Goal: Transaction & Acquisition: Purchase product/service

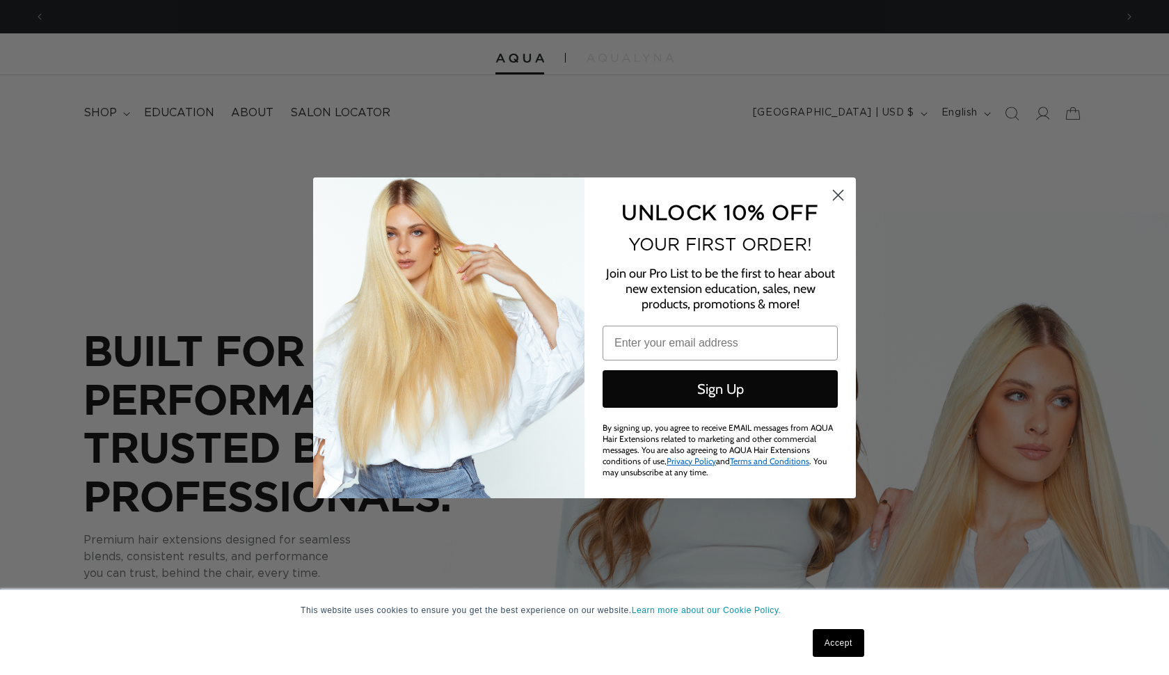
scroll to position [0, 2140]
click at [836, 203] on circle "Close dialog" at bounding box center [838, 194] width 23 height 23
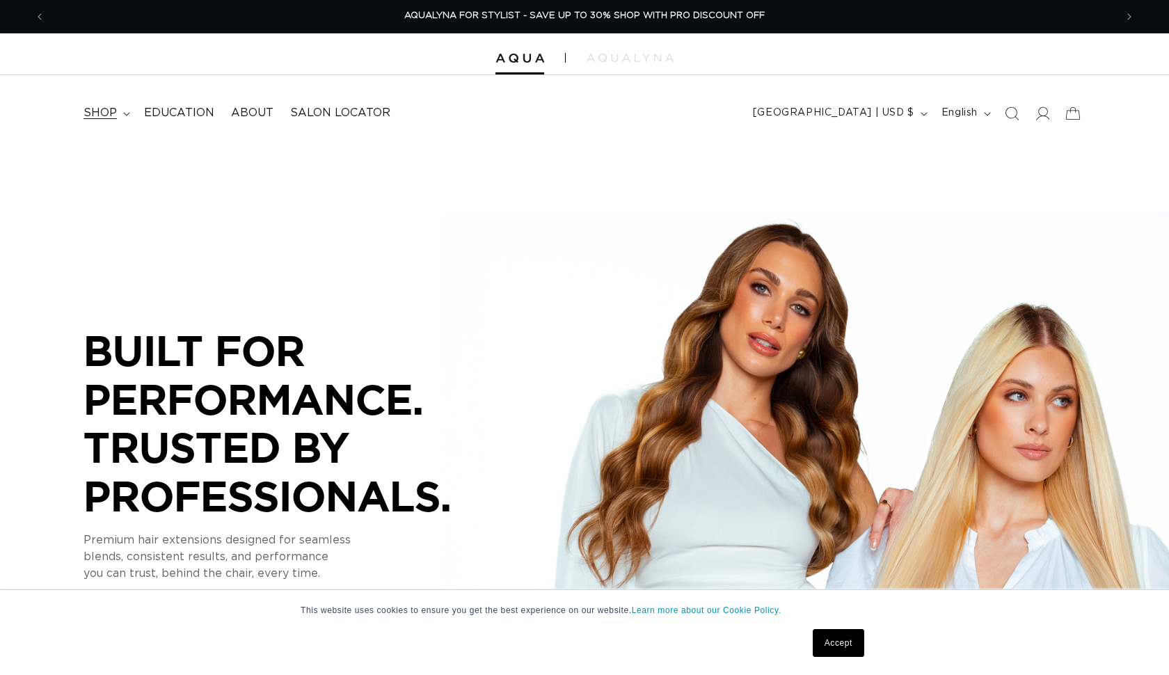
click at [97, 106] on span "shop" at bounding box center [99, 113] width 33 height 15
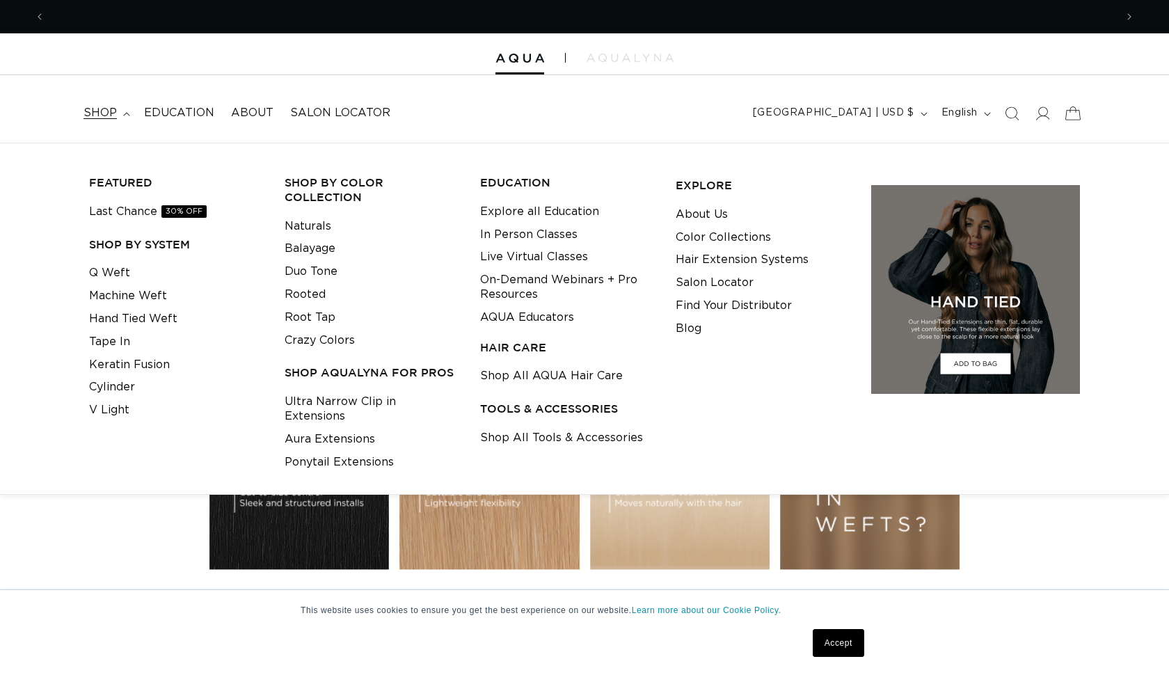
scroll to position [0, 1070]
click at [1047, 116] on icon at bounding box center [1042, 113] width 15 height 15
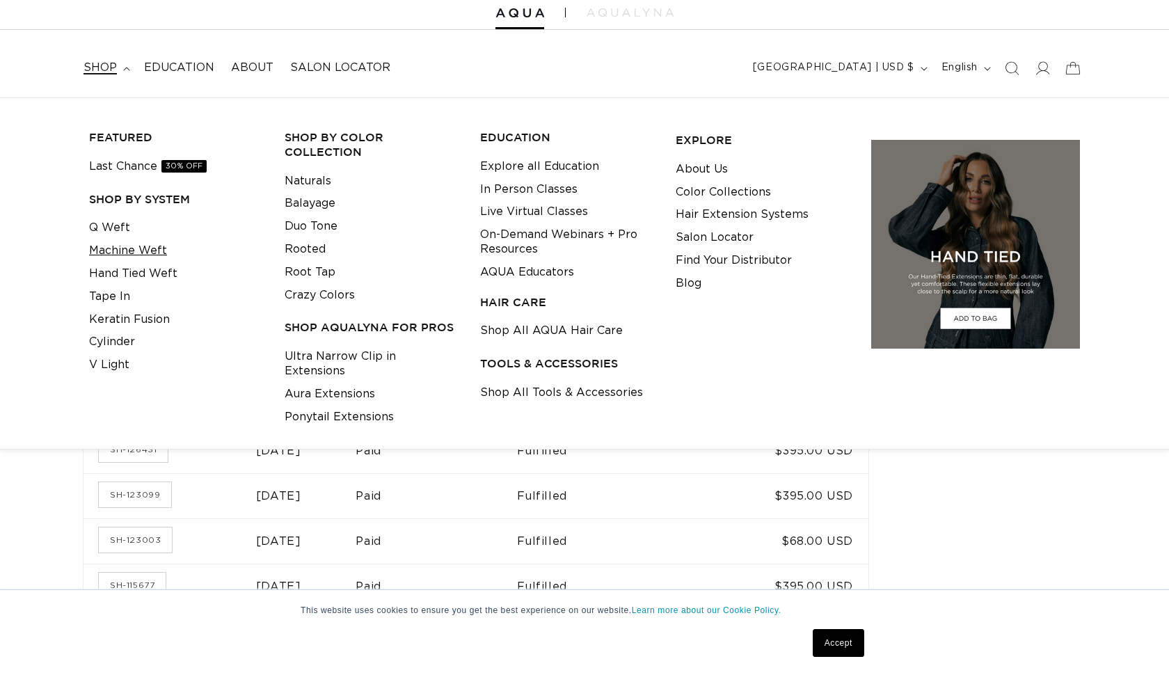
click at [157, 247] on link "Machine Weft" at bounding box center [128, 250] width 78 height 23
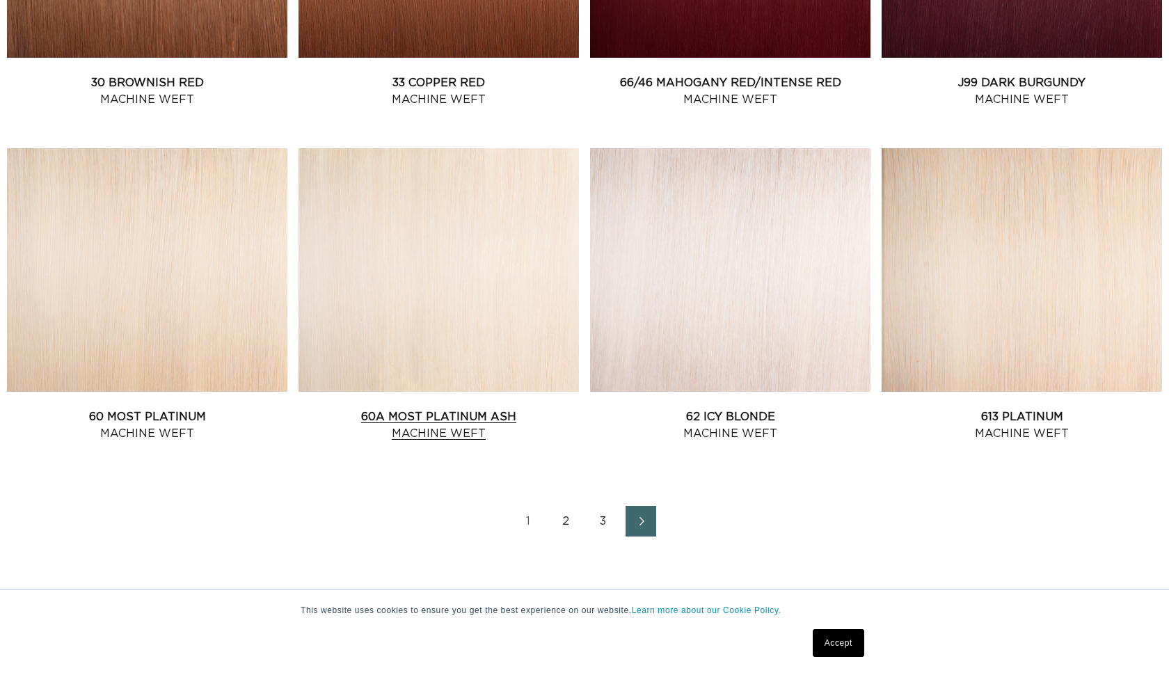
scroll to position [0, 2140]
click at [560, 533] on link "2" at bounding box center [565, 521] width 31 height 31
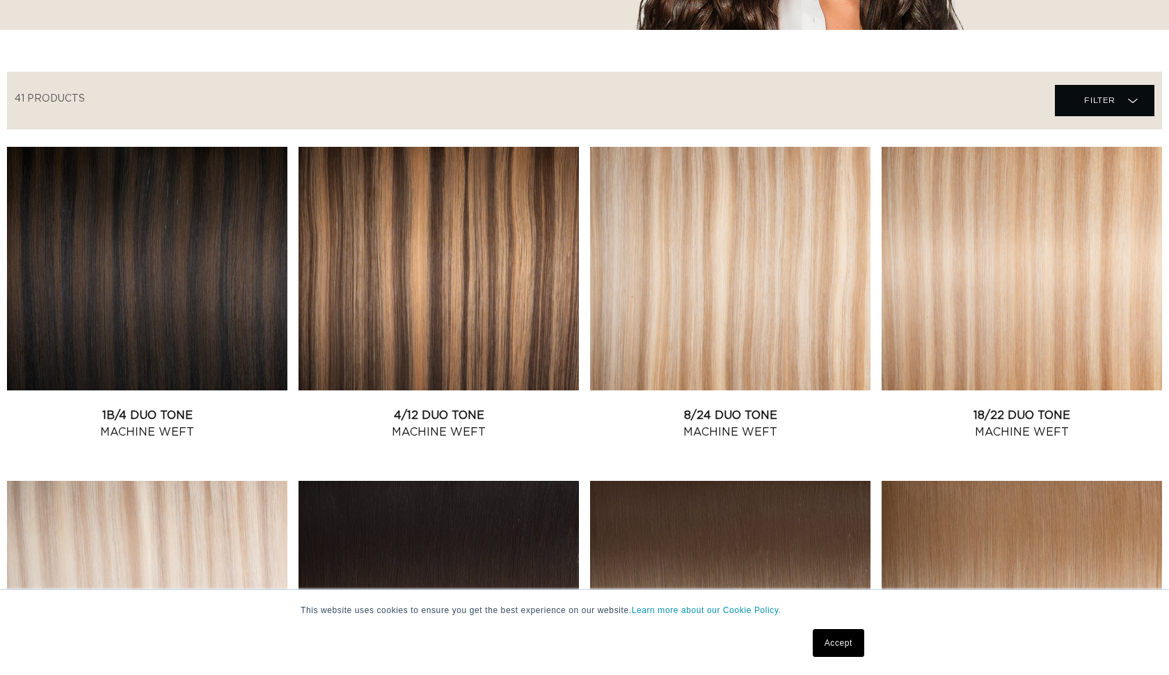
scroll to position [0, 2140]
click at [1057, 407] on link "18/22 Duo Tone Machine Weft" at bounding box center [1022, 423] width 280 height 33
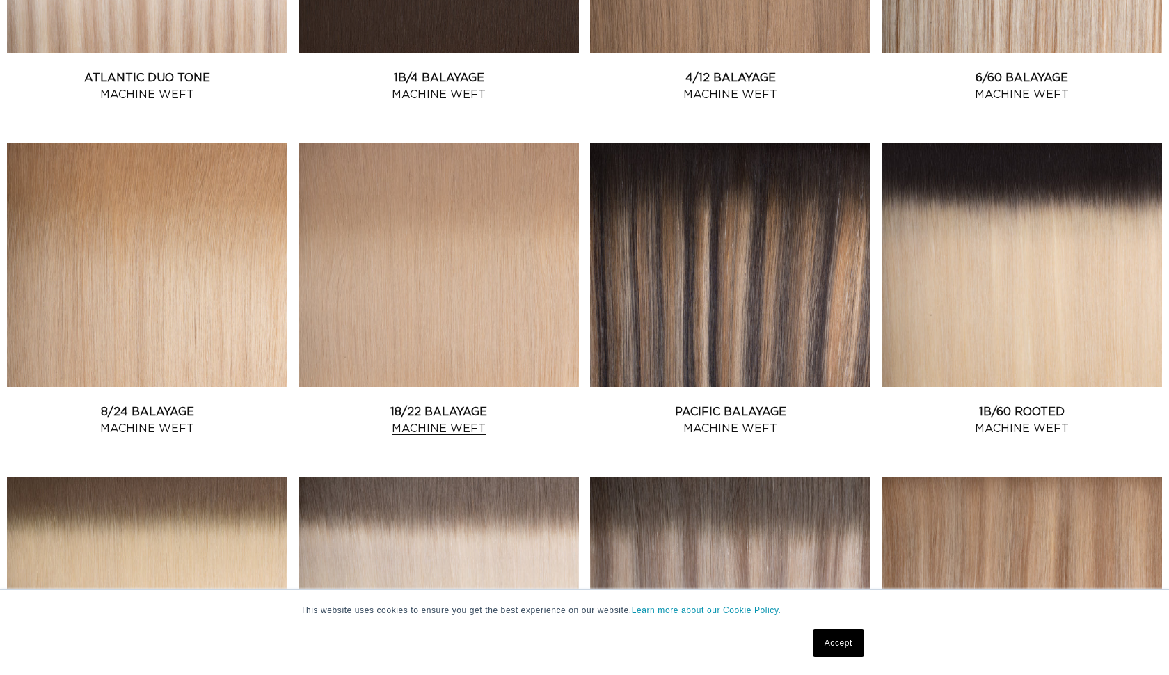
click at [487, 404] on link "18/22 Balayage Machine Weft" at bounding box center [439, 420] width 280 height 33
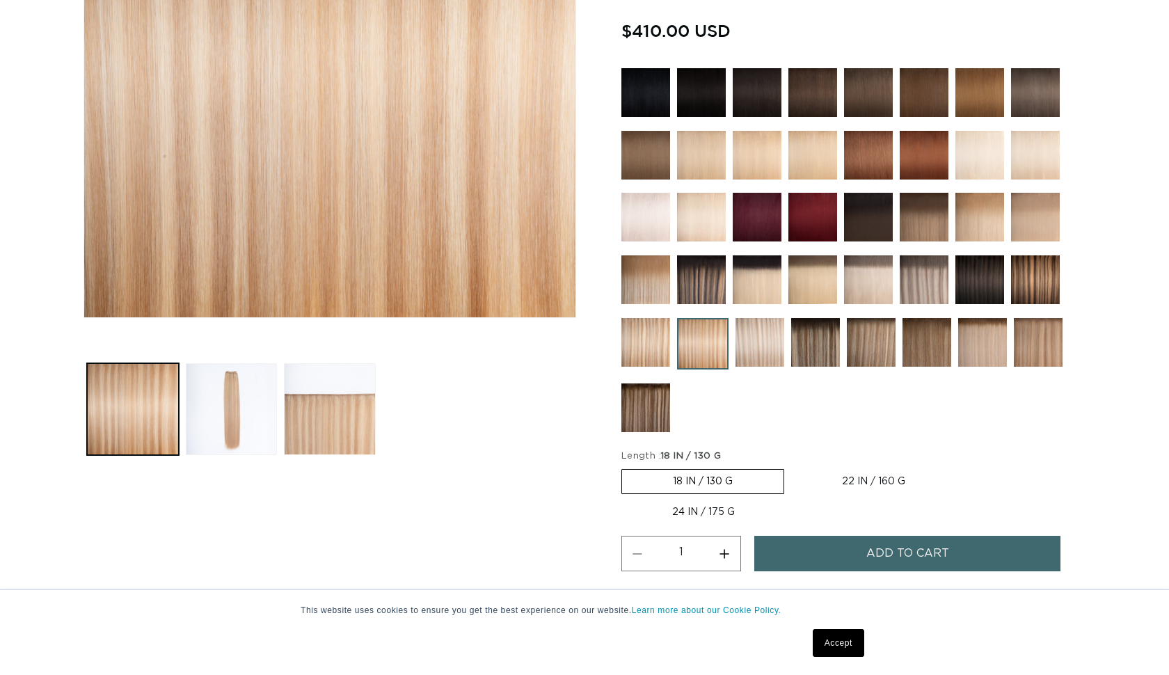
scroll to position [367, 0]
click at [864, 479] on label "22 IN / 160 G Variant sold out or unavailable" at bounding box center [873, 482] width 165 height 24
click at [792, 467] on input "22 IN / 160 G Variant sold out or unavailable" at bounding box center [791, 466] width 1 height 1
radio input "true"
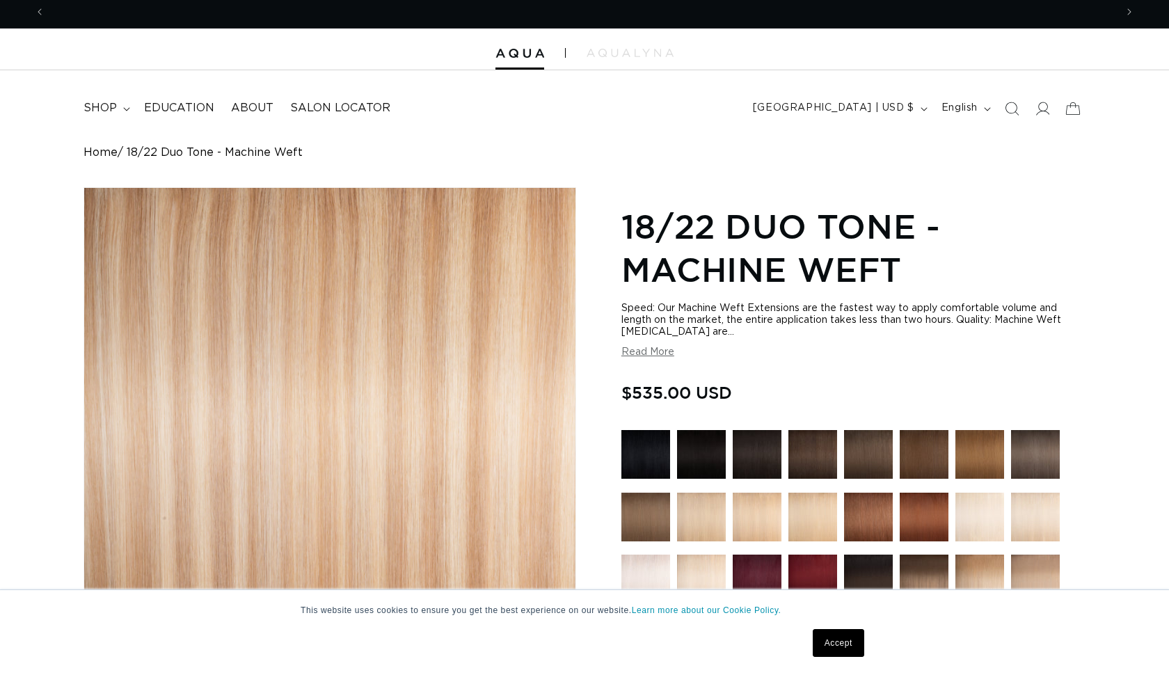
scroll to position [0, 1070]
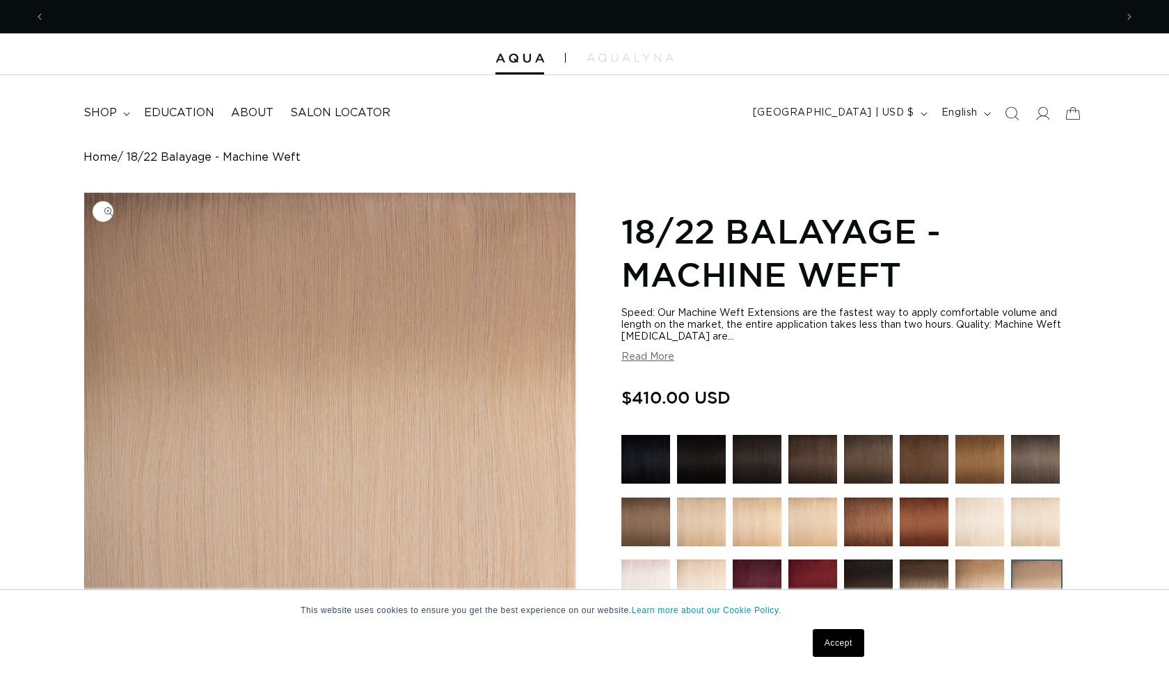
scroll to position [0, 1070]
click at [484, 357] on img "Gallery Viewer" at bounding box center [329, 438] width 491 height 491
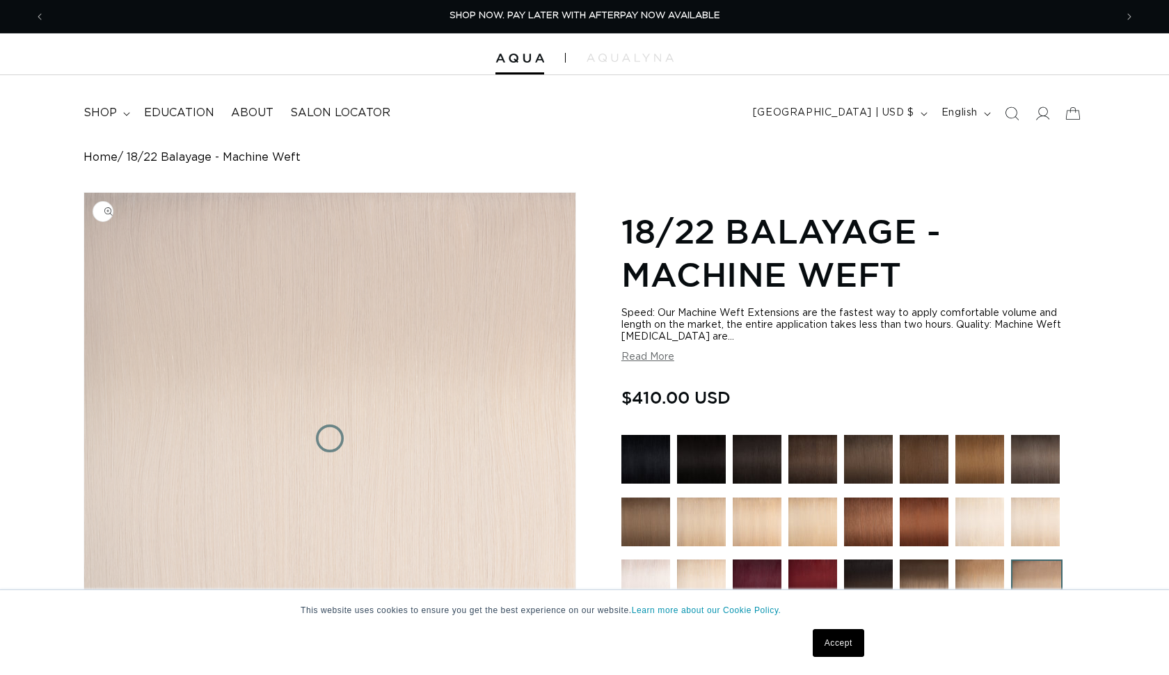
click at [484, 356] on img "Gallery Viewer" at bounding box center [329, 438] width 491 height 491
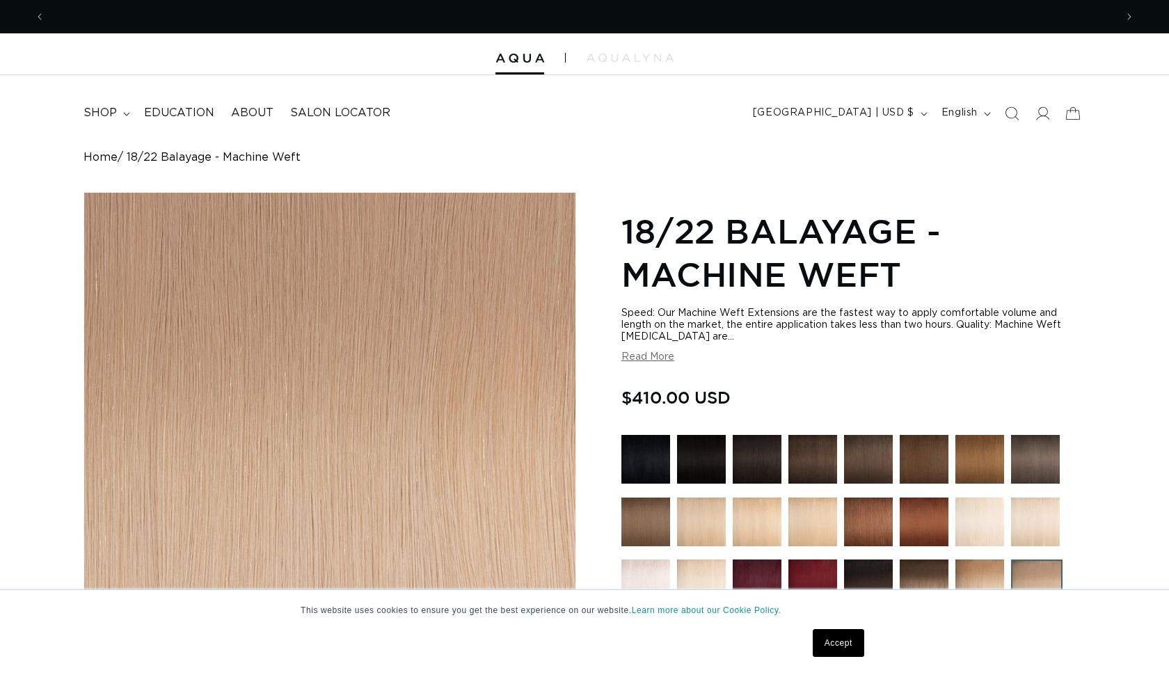
scroll to position [0, 0]
